Goal: Transaction & Acquisition: Download file/media

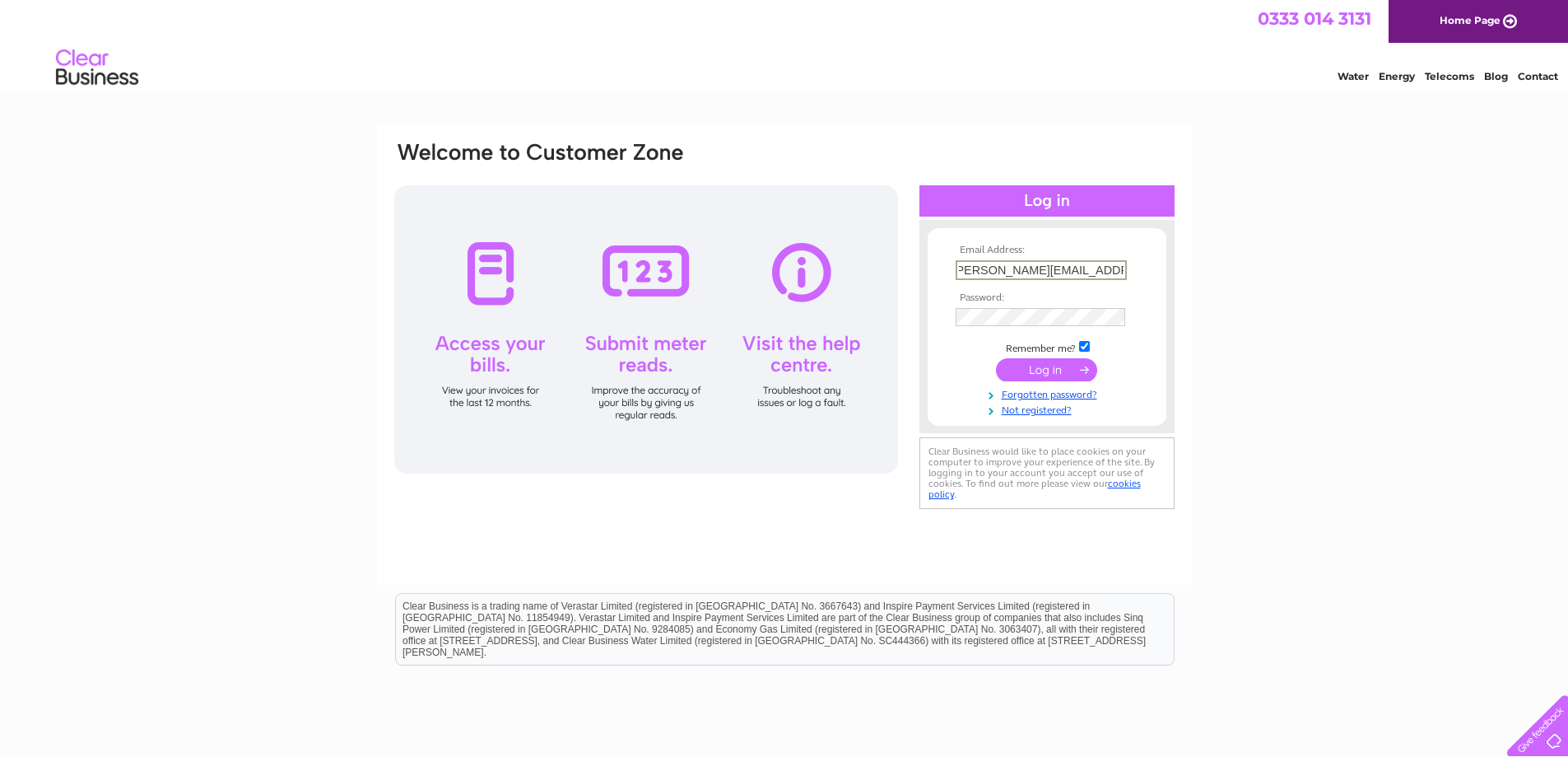
click at [962, 274] on input "sam@cairngormsactivities.co.uk" at bounding box center [1041, 269] width 171 height 20
click at [1243, 389] on div "Email Address: sam@cairngormsactivities.co.uk Password:" at bounding box center [784, 495] width 1568 height 742
click at [1017, 366] on input "submit" at bounding box center [1047, 367] width 101 height 23
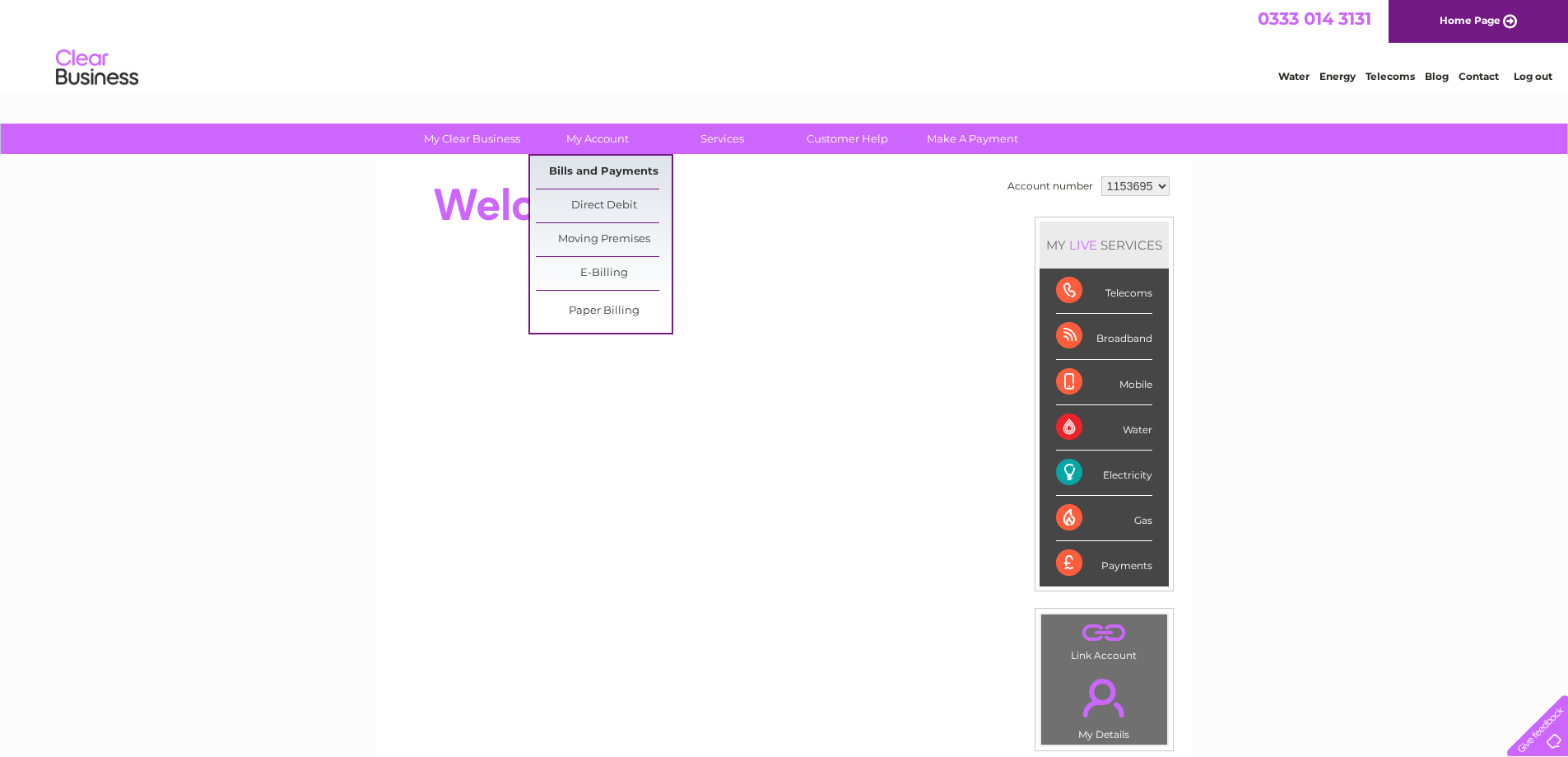
click at [604, 165] on link "Bills and Payments" at bounding box center [604, 172] width 136 height 33
click at [623, 176] on link "Bills and Payments" at bounding box center [604, 172] width 136 height 33
click at [592, 172] on link "Bills and Payments" at bounding box center [604, 172] width 136 height 33
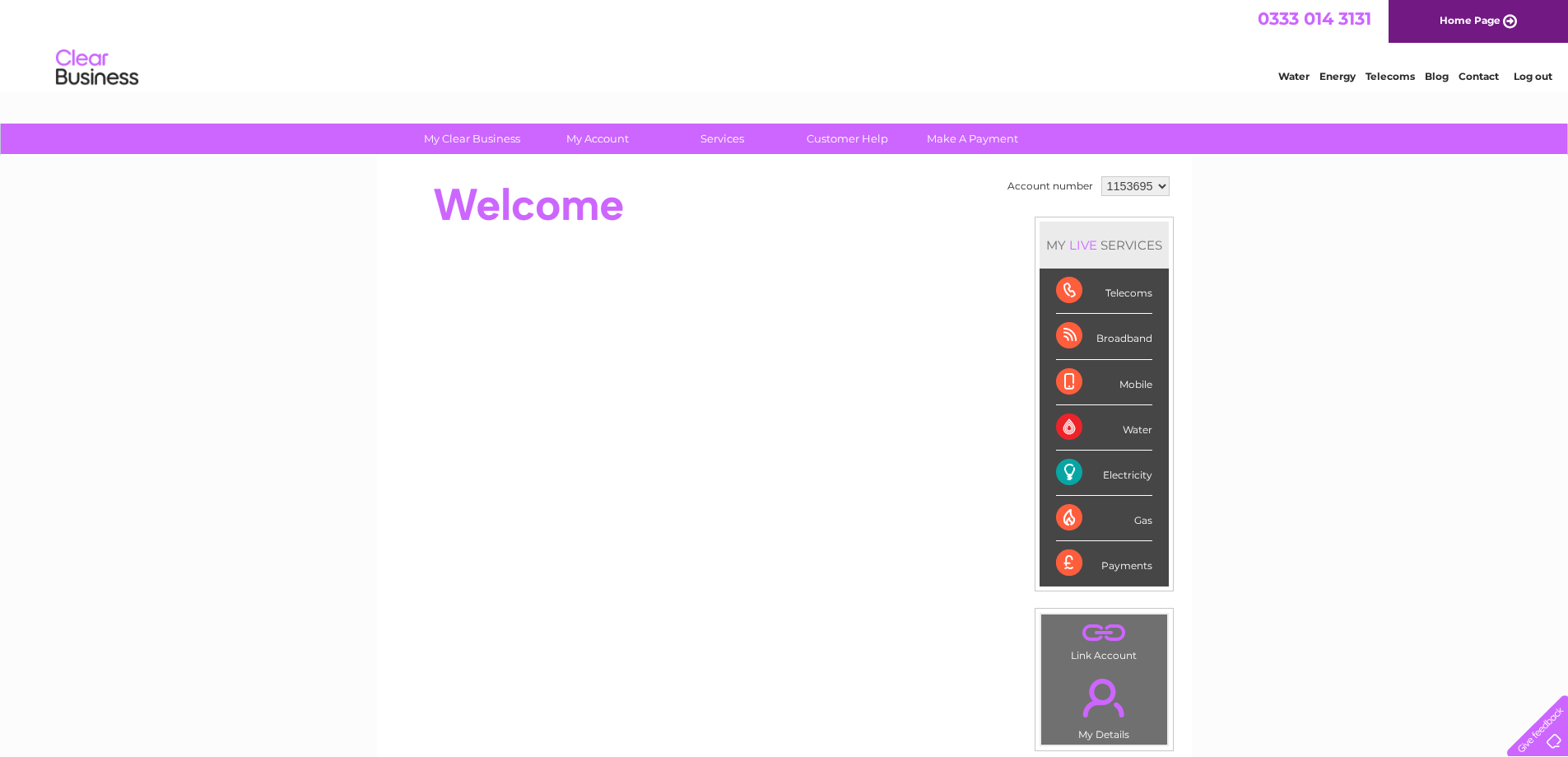
click at [1131, 190] on select "1153695" at bounding box center [1135, 186] width 68 height 20
click at [1102, 176] on select "1153695" at bounding box center [1135, 186] width 68 height 20
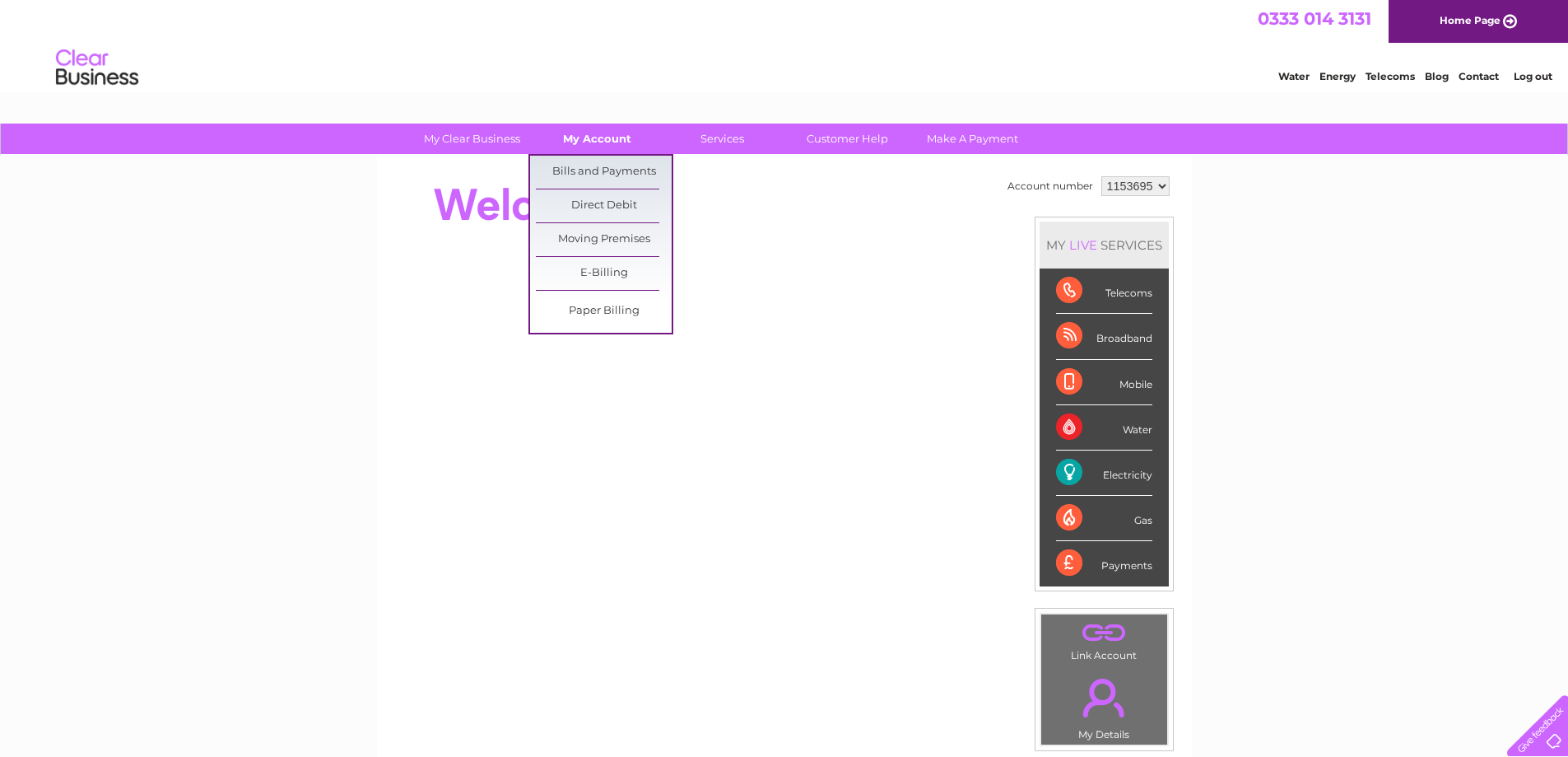
click at [585, 141] on link "My Account" at bounding box center [597, 138] width 136 height 30
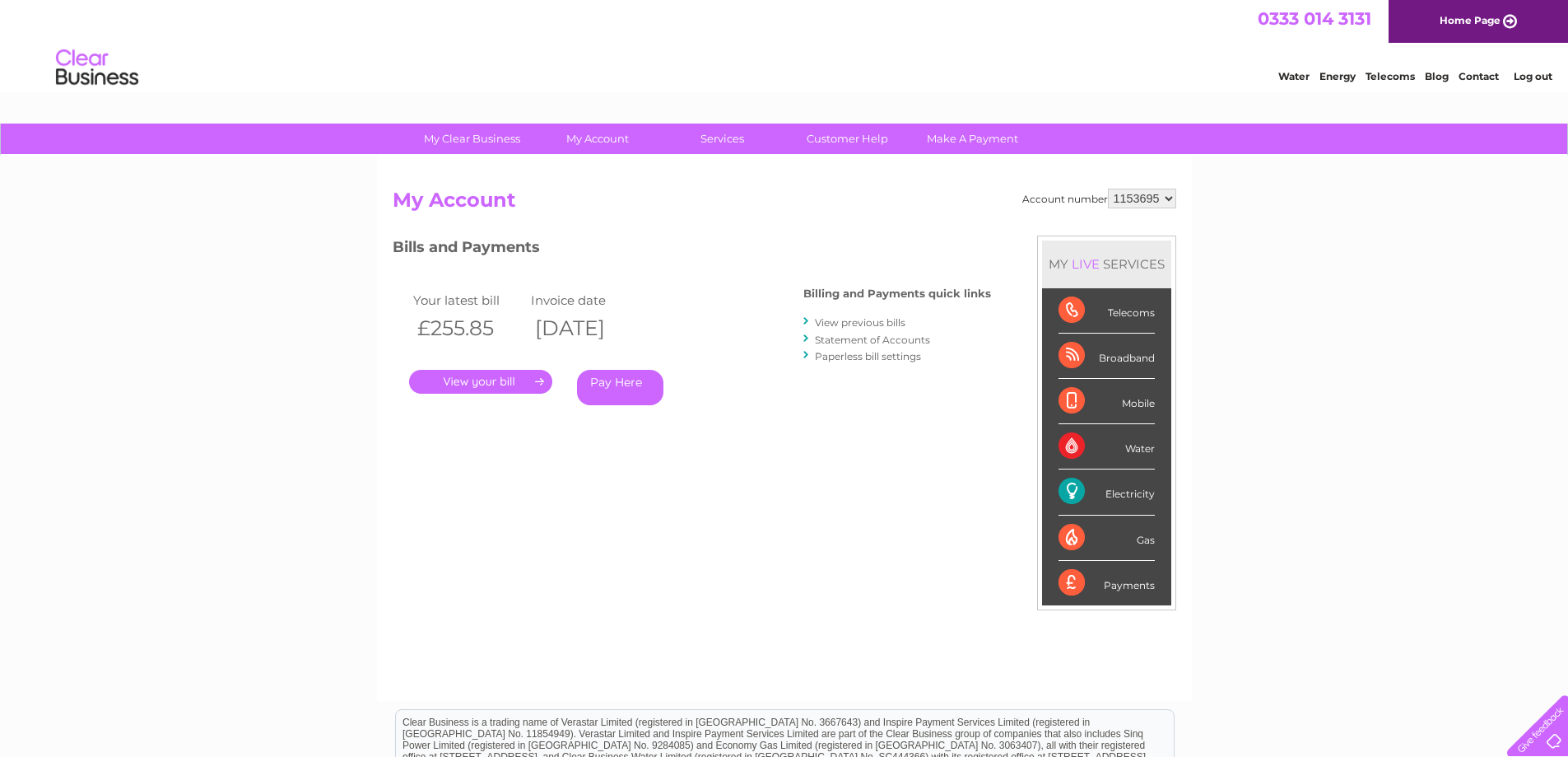
click at [506, 385] on link "." at bounding box center [481, 382] width 144 height 24
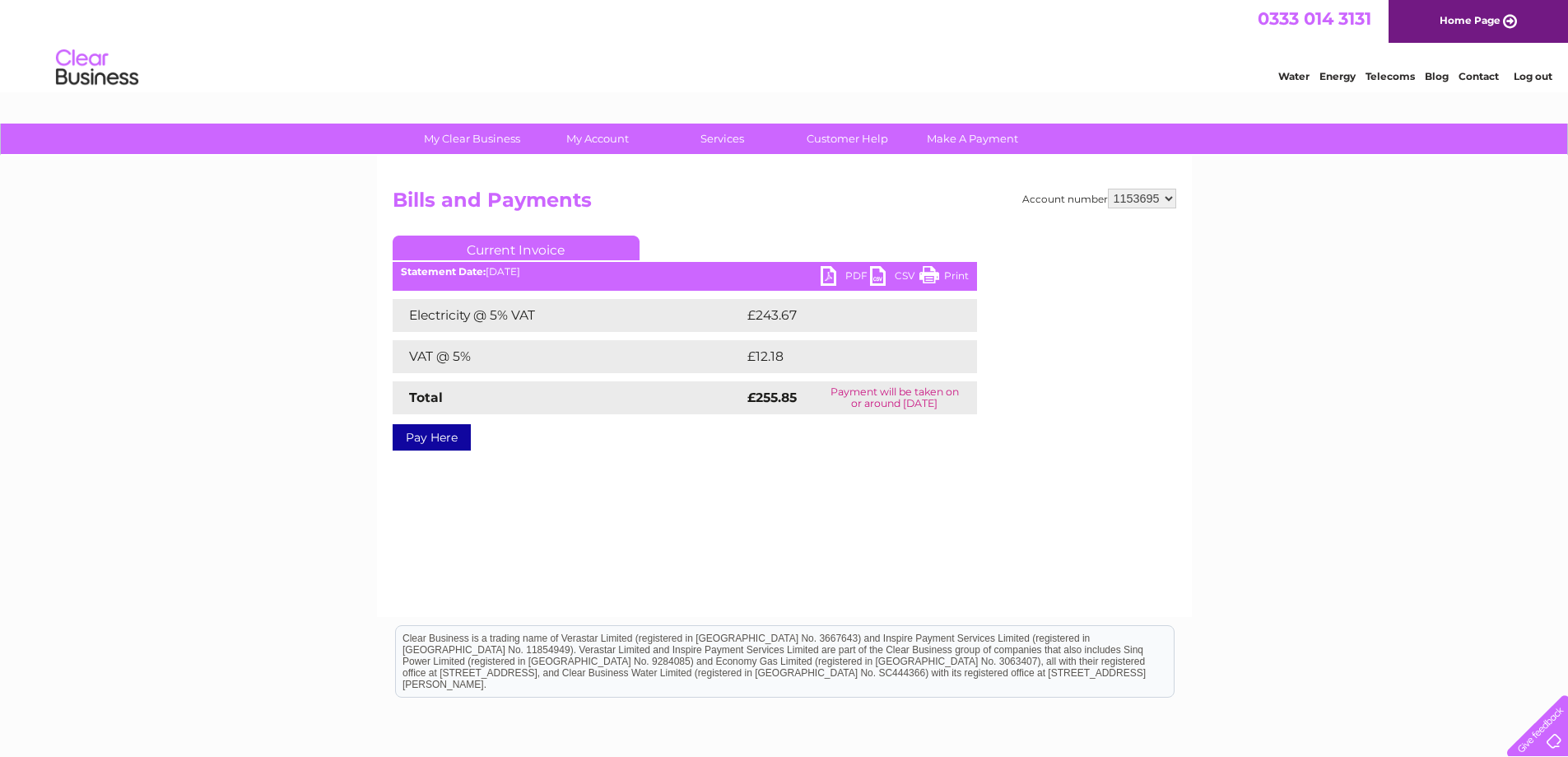
click at [840, 275] on link "PDF" at bounding box center [845, 278] width 49 height 24
